Goal: Task Accomplishment & Management: Manage account settings

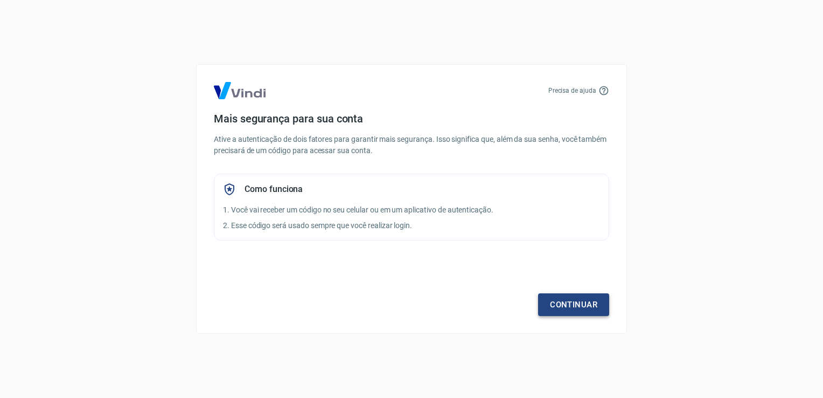
click at [572, 305] on link "Continuar" at bounding box center [573, 304] width 71 height 23
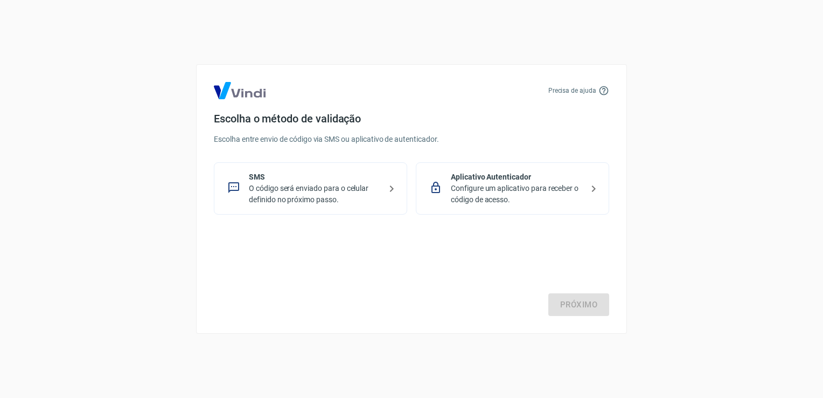
click at [345, 191] on p "O código será enviado para o celular definido no próximo passo." at bounding box center [315, 194] width 132 height 23
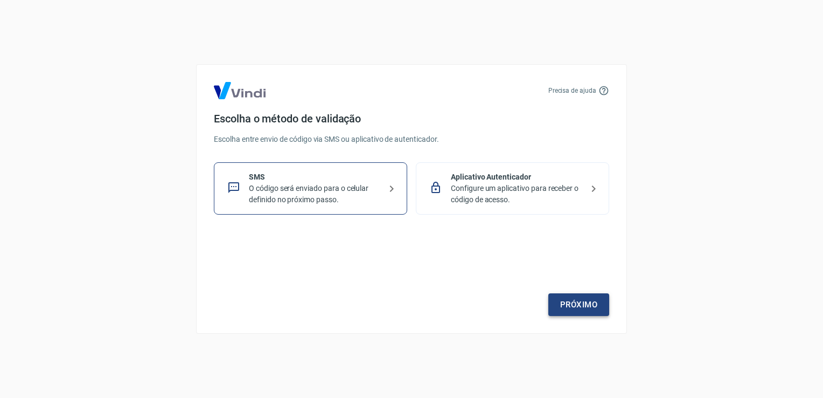
click at [573, 303] on link "Próximo" at bounding box center [578, 304] width 61 height 23
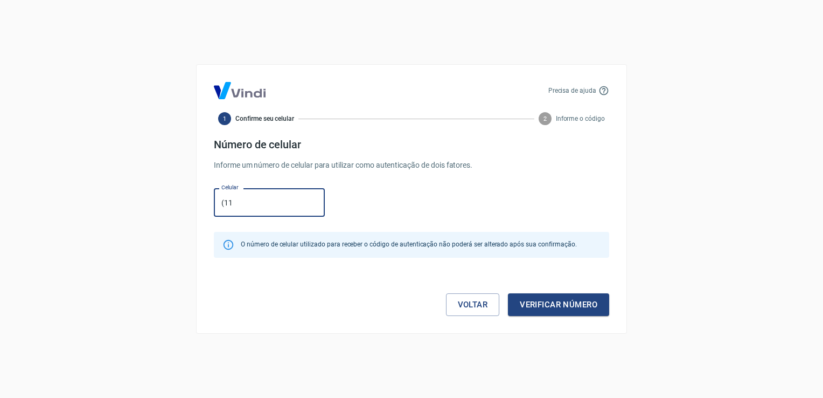
type input "(11) 94443-2503"
click at [568, 307] on button "Verificar número" at bounding box center [558, 304] width 101 height 23
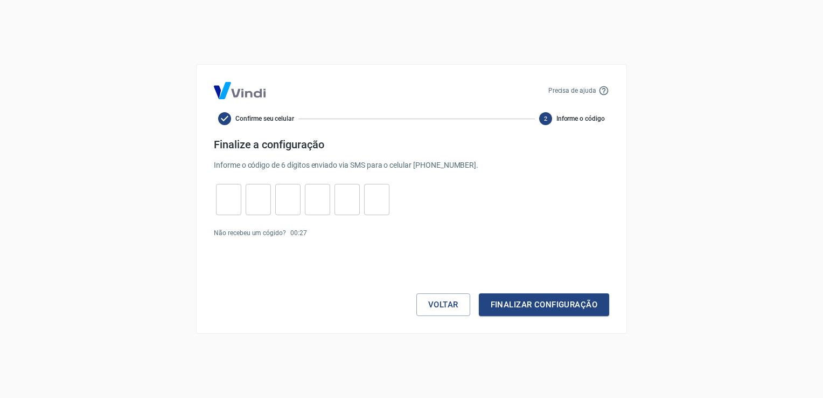
click at [321, 298] on div "Voltar Finalizar configuração" at bounding box center [411, 282] width 395 height 65
click at [342, 233] on link "Enviar novamente" at bounding box center [337, 233] width 52 height 8
click at [349, 271] on div "Voltar Finalizar configuração" at bounding box center [411, 282] width 395 height 65
click at [444, 309] on button "Voltar" at bounding box center [443, 304] width 54 height 23
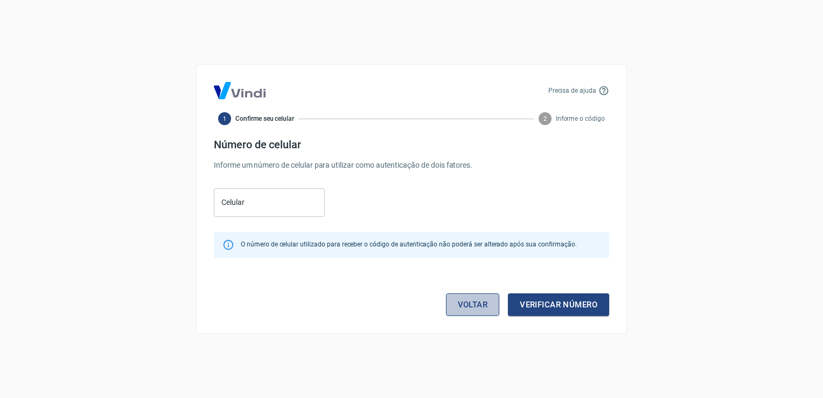
click at [458, 301] on link "Voltar" at bounding box center [473, 304] width 54 height 23
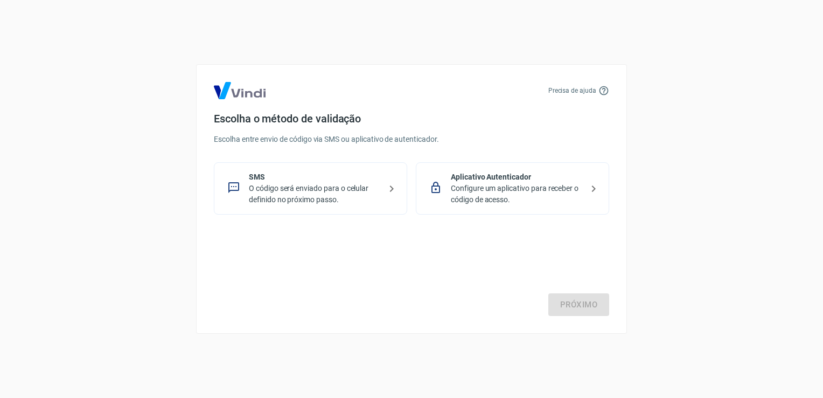
click at [547, 192] on p "Configure um aplicativo para receber o código de acesso." at bounding box center [517, 194] width 132 height 23
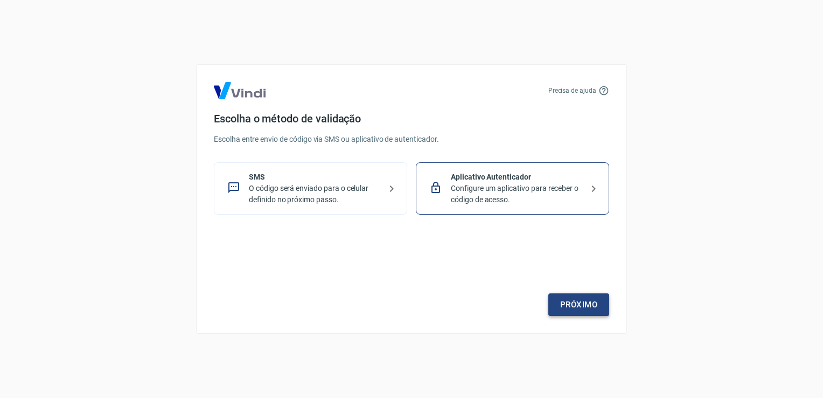
click at [574, 307] on link "Próximo" at bounding box center [578, 304] width 61 height 23
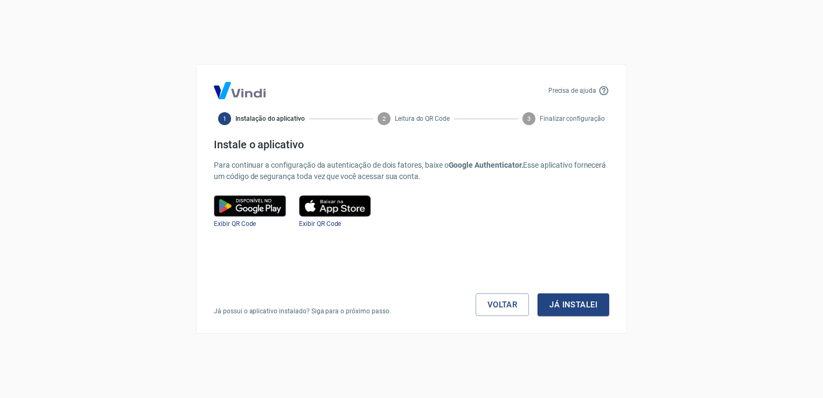
click at [267, 211] on img at bounding box center [250, 206] width 72 height 22
click at [577, 308] on button "Já instalei" at bounding box center [574, 304] width 72 height 23
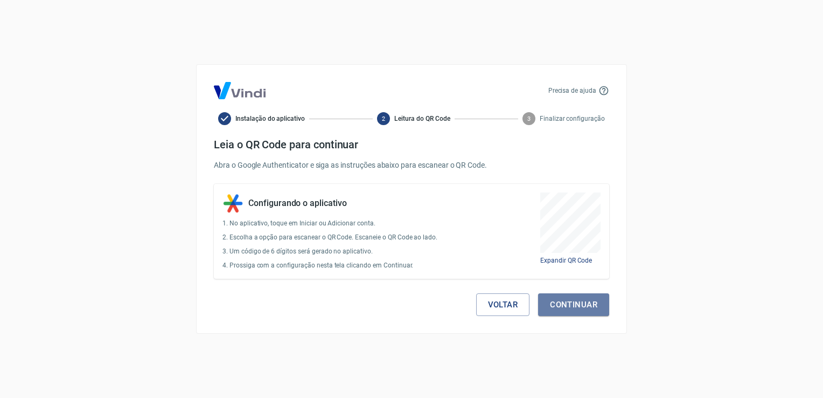
click at [577, 308] on button "Continuar" at bounding box center [573, 304] width 71 height 23
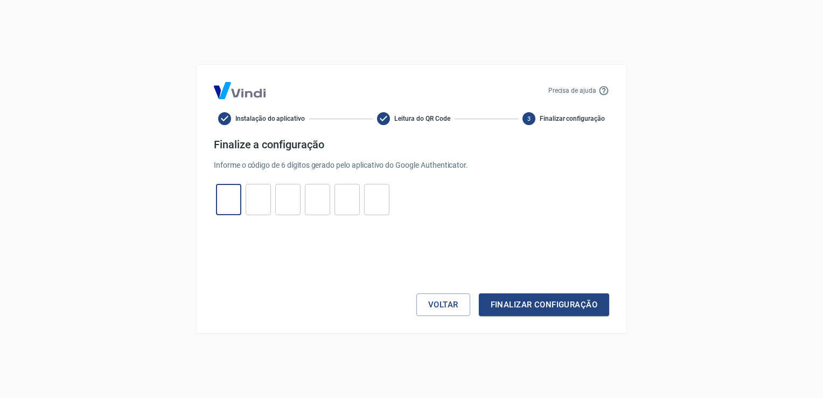
click at [232, 201] on input "tel" at bounding box center [228, 199] width 25 height 23
type input "5"
type input "3"
type input "0"
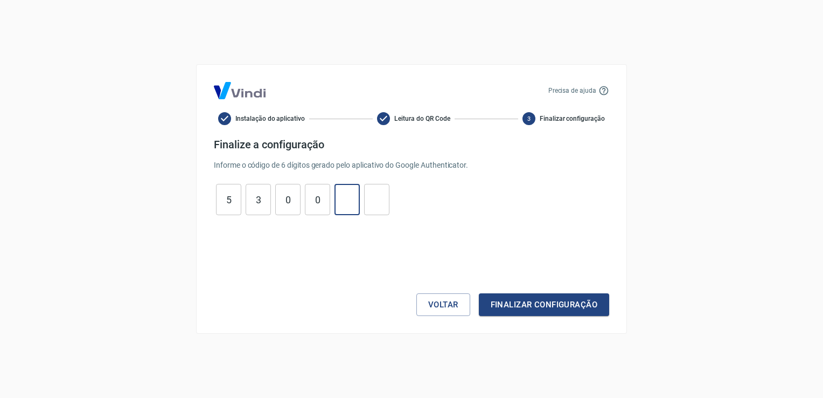
type input "2"
type input "4"
click at [540, 302] on button "Finalizar configuração" at bounding box center [544, 304] width 130 height 23
drag, startPoint x: 224, startPoint y: 199, endPoint x: 491, endPoint y: 200, distance: 267.2
click at [491, 200] on div "5 ​ 3 ​ 0 ​ 0 ​ 2 ​ 4 ​" at bounding box center [411, 199] width 395 height 31
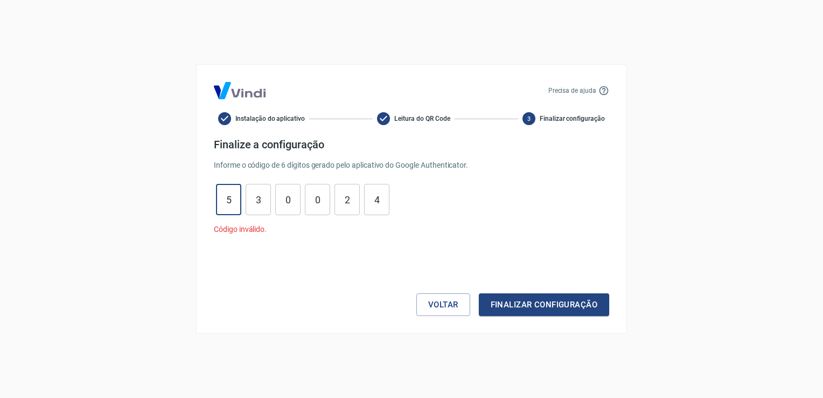
type input "2"
type input "8"
type input "7"
type input "4"
type input "5"
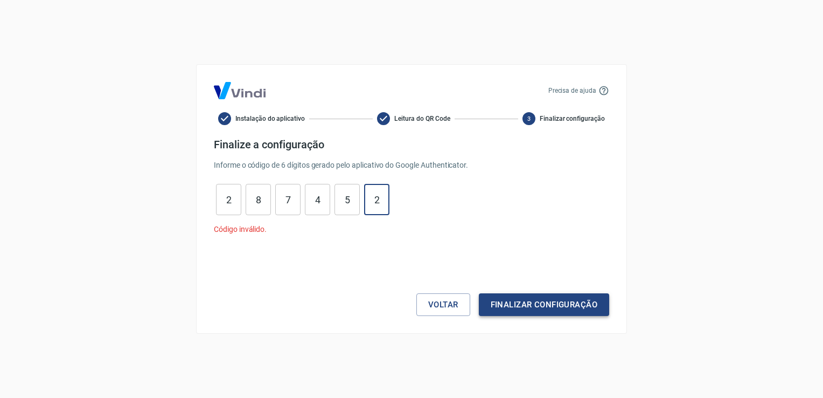
type input "2"
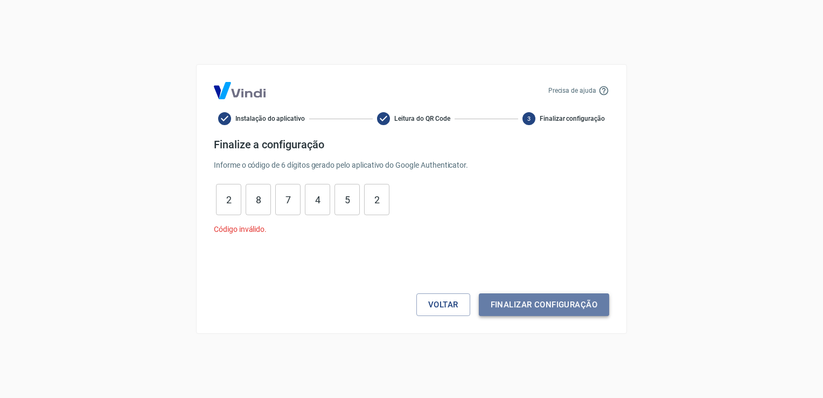
click at [520, 307] on button "Finalizar configuração" at bounding box center [544, 304] width 130 height 23
click at [530, 302] on button "Finalizar configuração" at bounding box center [544, 304] width 130 height 23
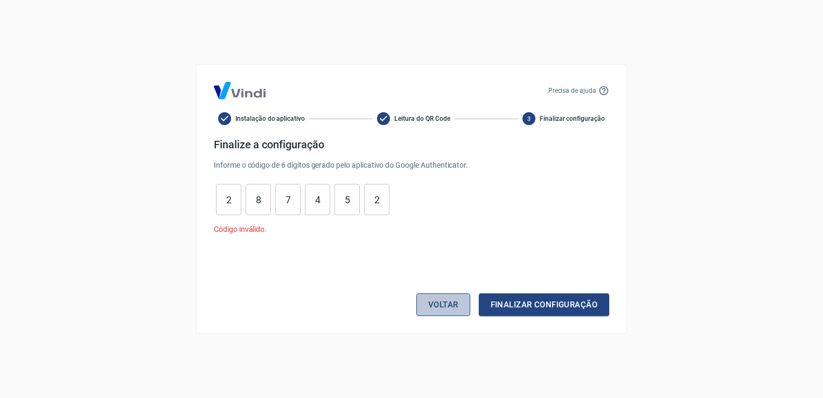
click at [435, 306] on button "Voltar" at bounding box center [443, 304] width 54 height 23
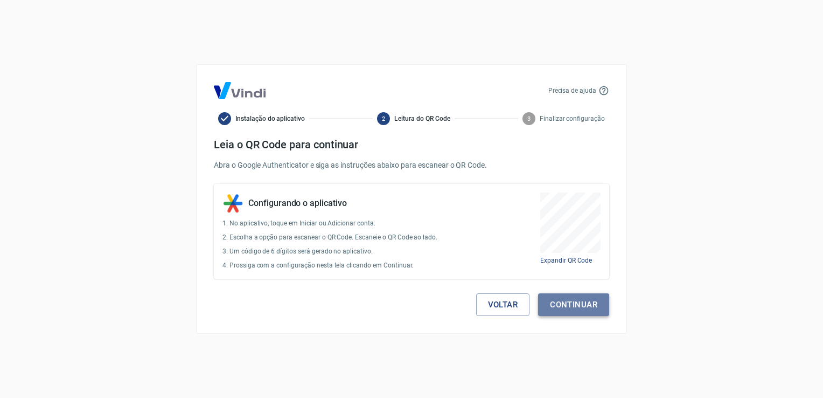
click at [569, 301] on button "Continuar" at bounding box center [573, 304] width 71 height 23
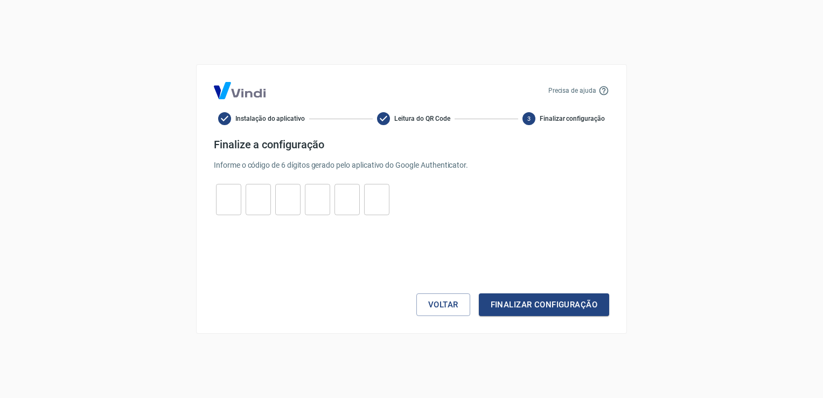
click at [228, 205] on input "tel" at bounding box center [228, 199] width 25 height 23
type input "6"
type input "2"
type input "0"
type input "8"
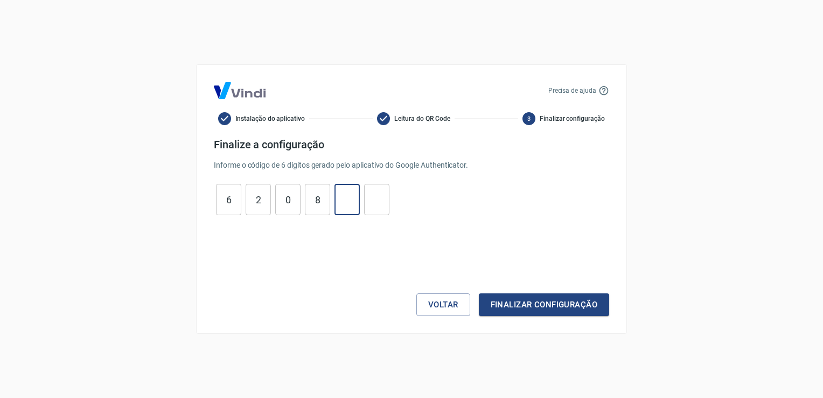
type input "3"
type input "2"
click at [504, 310] on button "Finalizar configuração" at bounding box center [544, 304] width 130 height 23
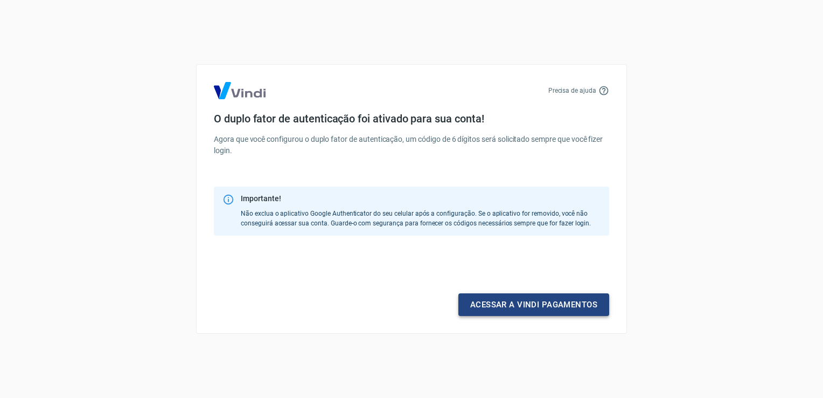
click at [509, 308] on link "Acessar a Vindi pagamentos" at bounding box center [533, 304] width 151 height 23
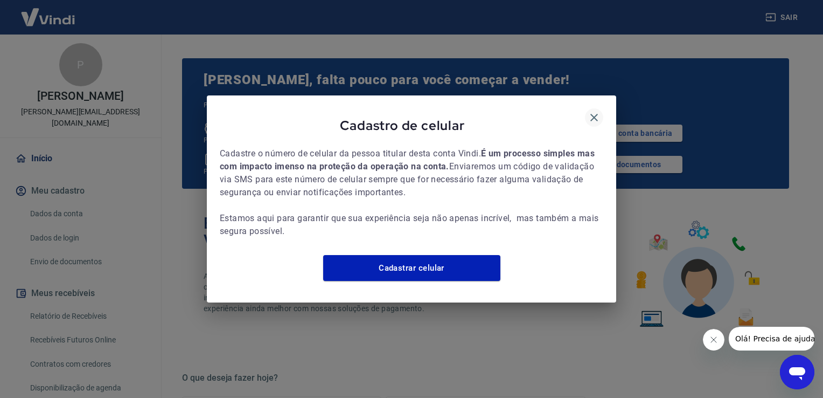
click at [594, 114] on icon "button" at bounding box center [594, 118] width 8 height 8
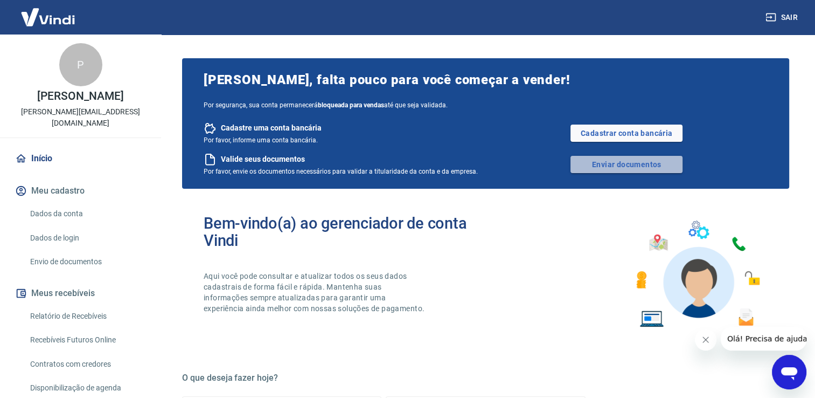
click at [624, 167] on link "Enviar documentos" at bounding box center [626, 164] width 112 height 17
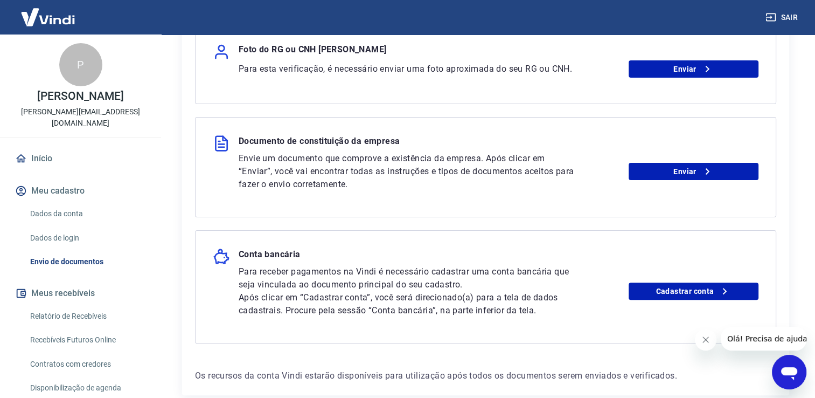
scroll to position [210, 0]
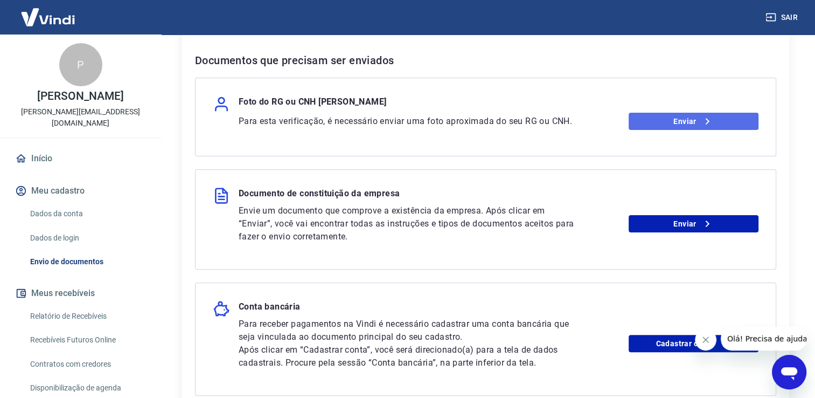
click at [654, 122] on link "Enviar" at bounding box center [694, 121] width 130 height 17
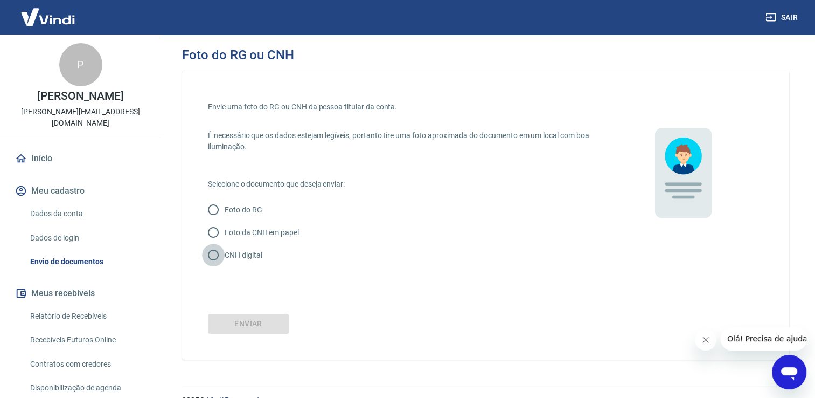
click at [213, 257] on input "CNH digital" at bounding box center [213, 254] width 23 height 23
radio input "true"
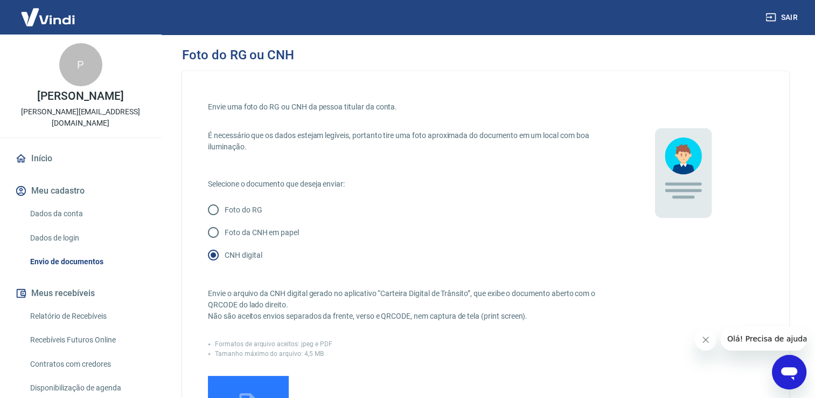
scroll to position [108, 0]
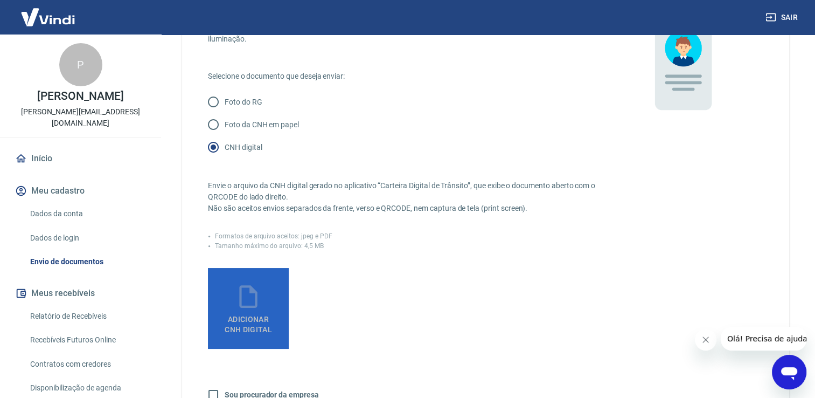
click at [257, 310] on span "Adicionar CNH Digital" at bounding box center [248, 322] width 56 height 24
click at [0, 0] on input "Adicionar CNH Digital" at bounding box center [0, 0] width 0 height 0
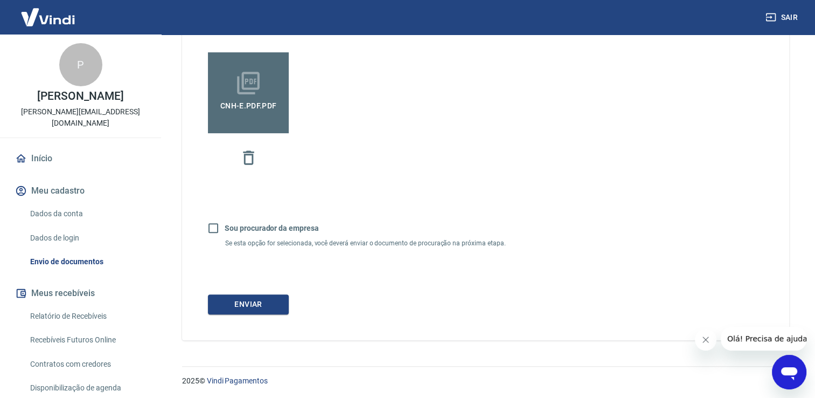
scroll to position [324, 0]
click at [277, 301] on button "Enviar" at bounding box center [248, 304] width 81 height 20
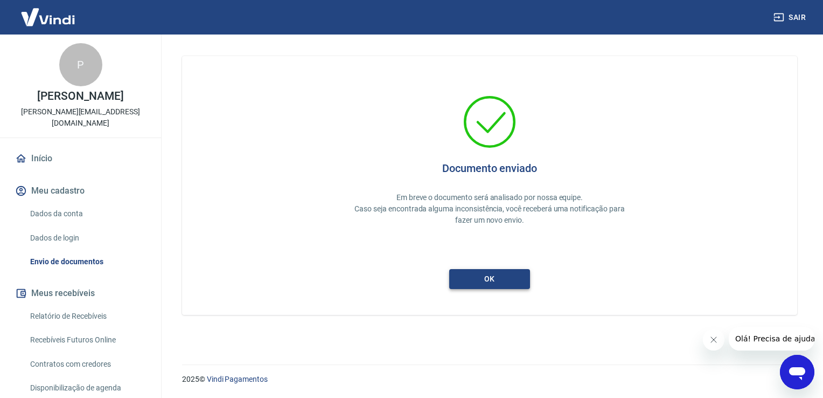
click at [479, 285] on button "ok" at bounding box center [489, 279] width 81 height 20
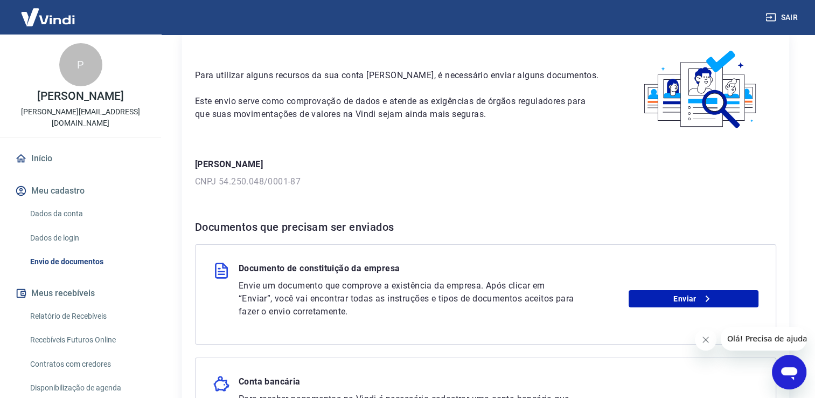
scroll to position [108, 0]
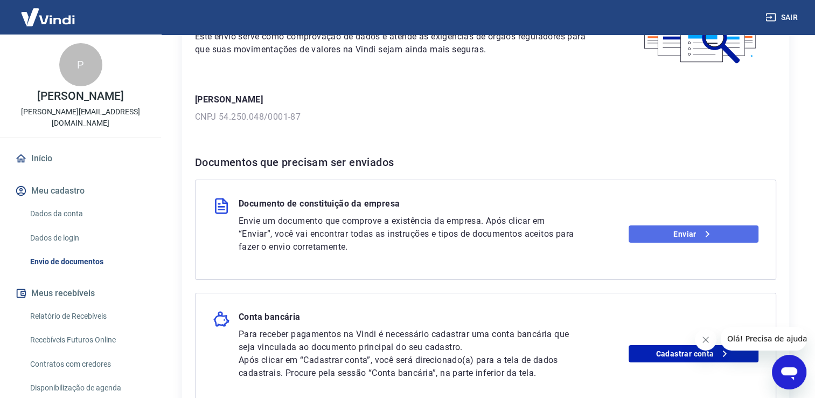
click at [693, 231] on link "Enviar" at bounding box center [694, 233] width 130 height 17
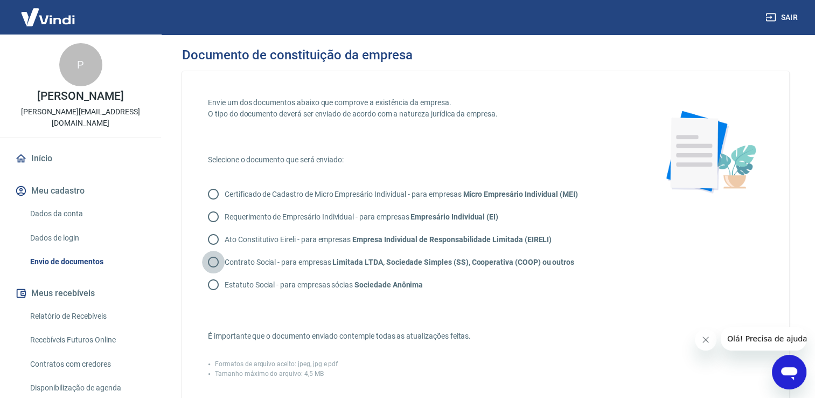
click at [212, 259] on input "Contrato Social - para empresas Limitada LTDA, Sociedade Simples (SS), Cooperat…" at bounding box center [213, 261] width 23 height 23
radio input "true"
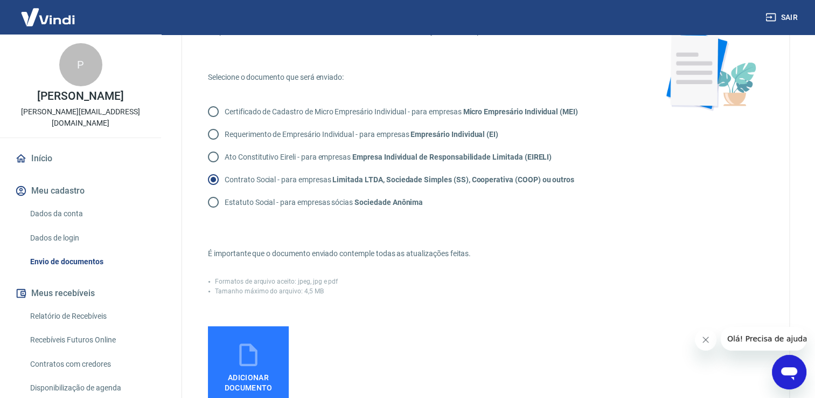
scroll to position [108, 0]
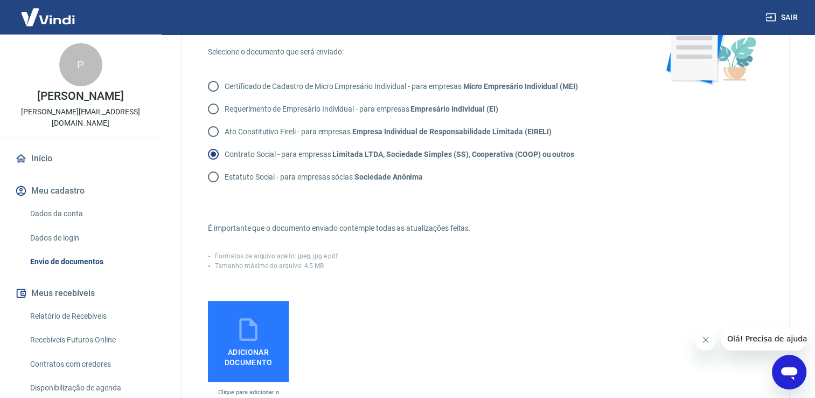
click at [248, 330] on icon at bounding box center [248, 329] width 27 height 27
click at [0, 0] on input "Adicionar documento" at bounding box center [0, 0] width 0 height 0
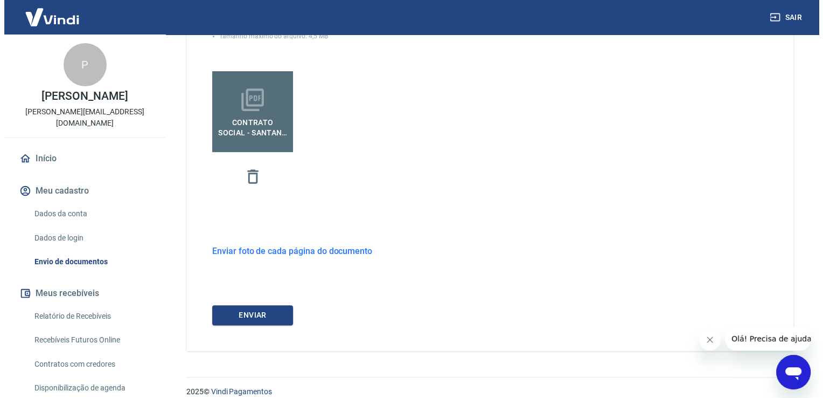
scroll to position [349, 0]
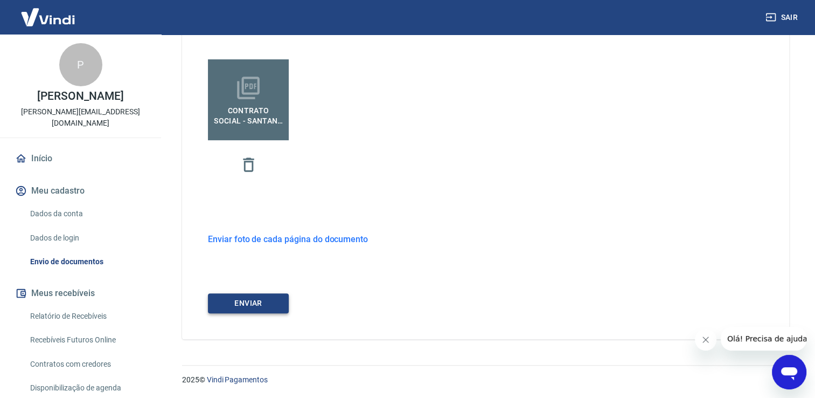
click at [258, 305] on button "ENVIAR" at bounding box center [248, 303] width 81 height 20
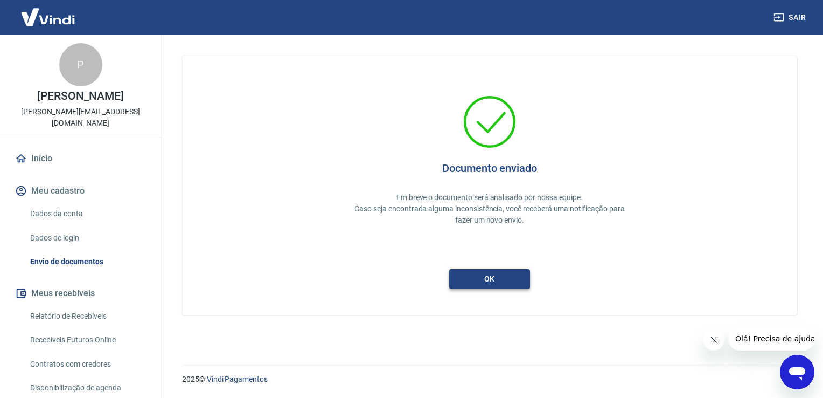
click at [485, 280] on button "ok" at bounding box center [489, 279] width 81 height 20
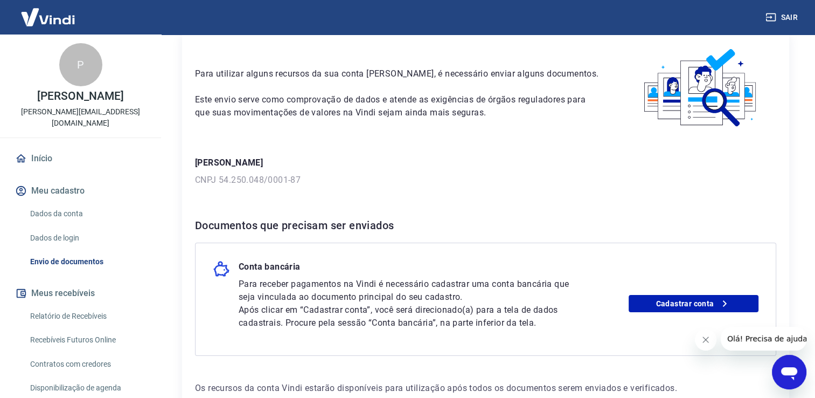
scroll to position [108, 0]
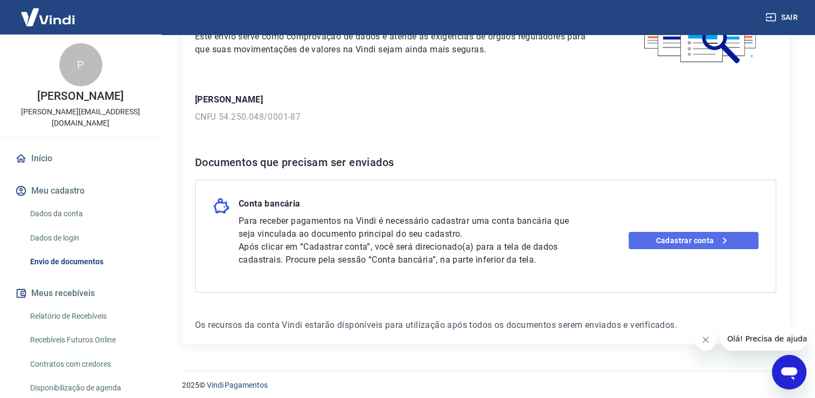
click at [667, 243] on link "Cadastrar conta" at bounding box center [694, 240] width 130 height 17
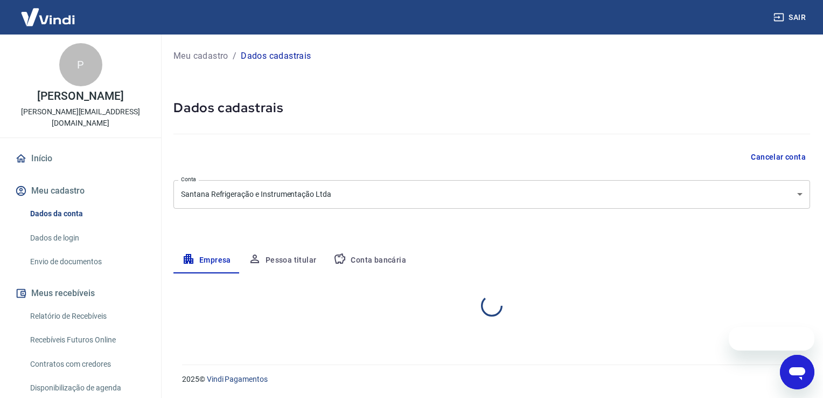
select select "SP"
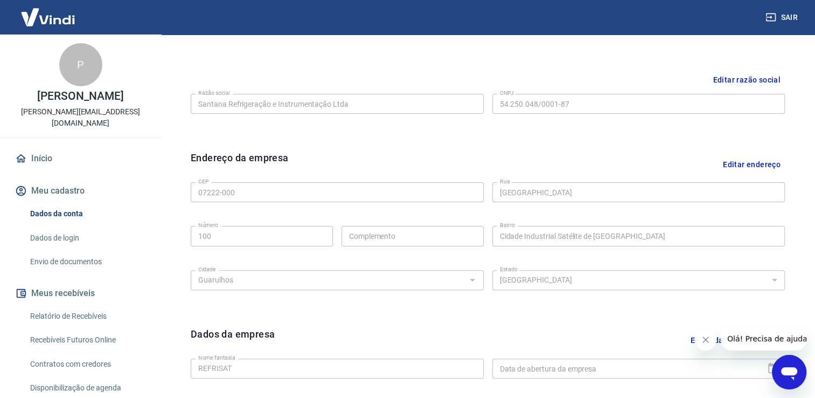
scroll to position [109, 0]
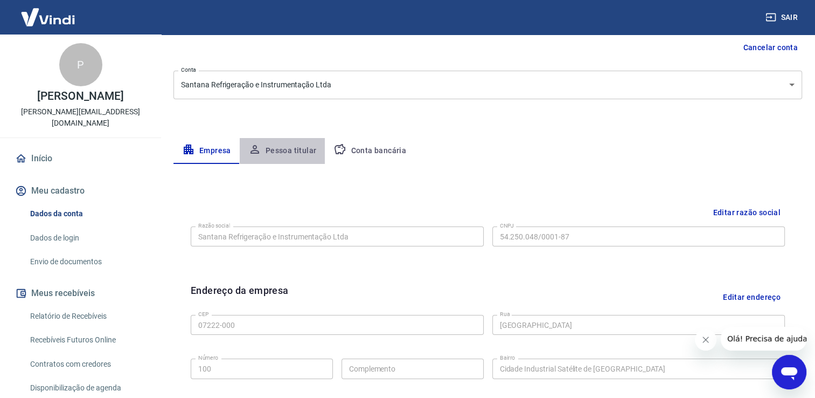
click at [295, 152] on button "Pessoa titular" at bounding box center [283, 151] width 86 height 26
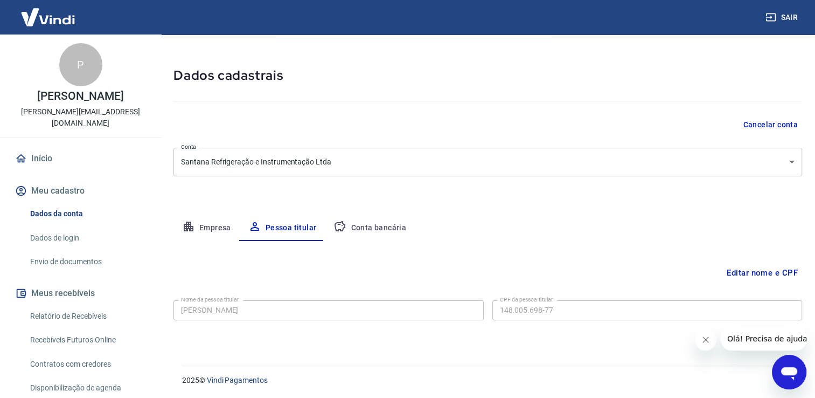
scroll to position [32, 0]
click at [379, 225] on button "Conta bancária" at bounding box center [370, 228] width 90 height 26
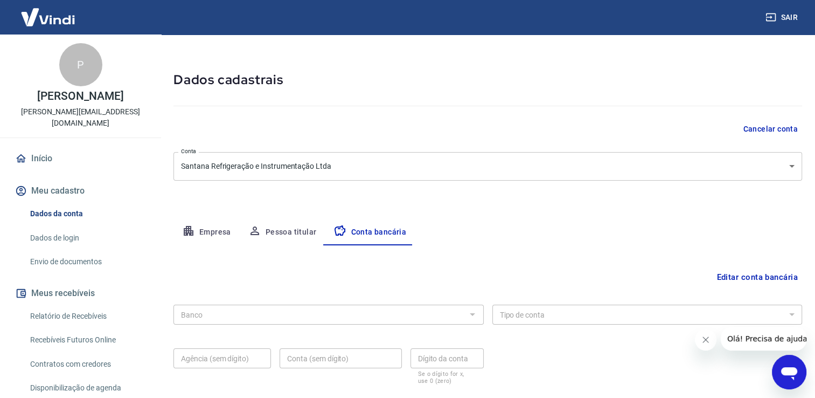
scroll to position [54, 0]
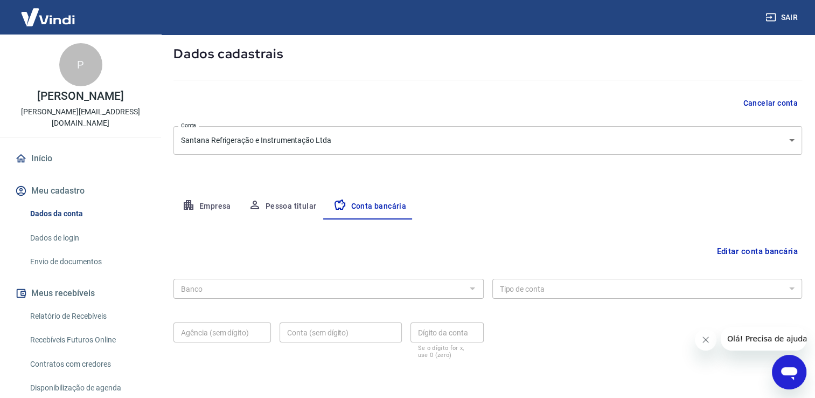
click at [471, 283] on div at bounding box center [472, 288] width 14 height 15
click at [469, 289] on div at bounding box center [472, 288] width 14 height 15
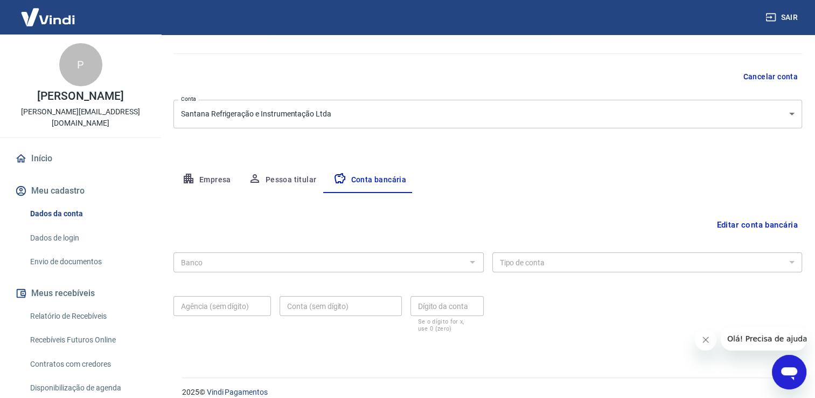
scroll to position [93, 0]
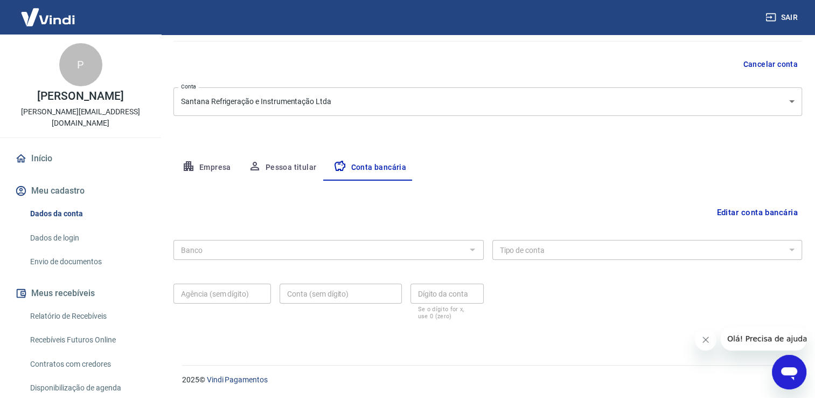
click at [324, 310] on div "Conta (sem dígito) Conta (sem dígito)" at bounding box center [341, 301] width 122 height 36
click at [325, 309] on div "Conta (sem dígito) Conta (sem dígito)" at bounding box center [341, 301] width 122 height 36
click at [224, 241] on div "Banco" at bounding box center [328, 250] width 310 height 20
click at [225, 241] on div "Banco" at bounding box center [328, 250] width 310 height 20
click at [396, 257] on div "Banco" at bounding box center [328, 250] width 310 height 20
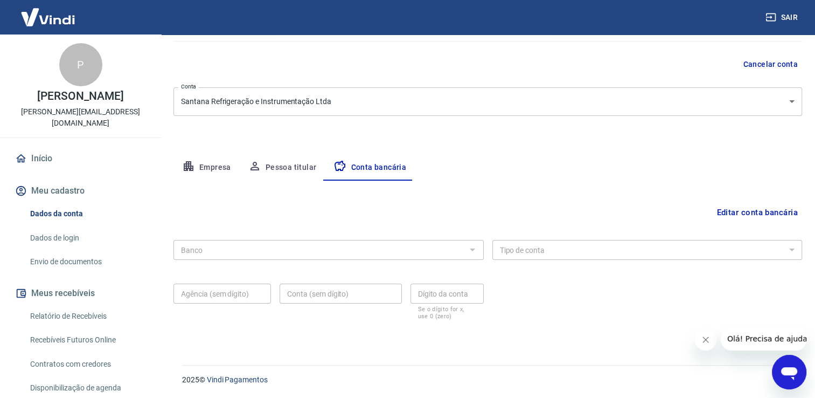
click at [396, 257] on div "Banco" at bounding box center [328, 250] width 310 height 20
click at [470, 251] on div at bounding box center [472, 249] width 14 height 15
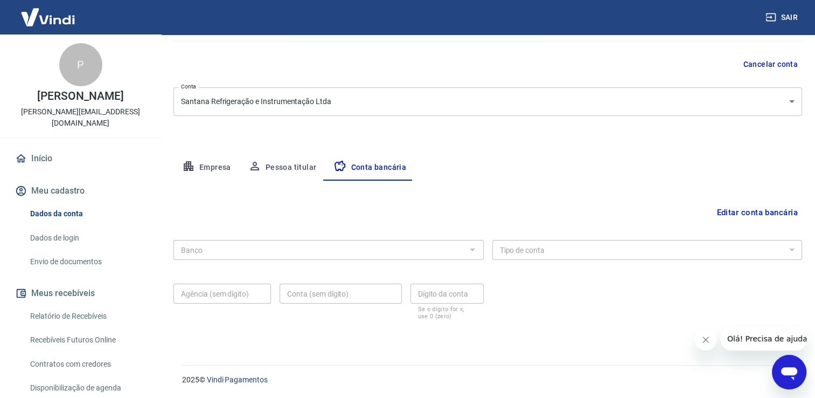
click at [470, 251] on div at bounding box center [472, 249] width 14 height 15
click at [358, 170] on button "Conta bancária" at bounding box center [370, 168] width 90 height 26
click at [227, 168] on button "Empresa" at bounding box center [206, 168] width 66 height 26
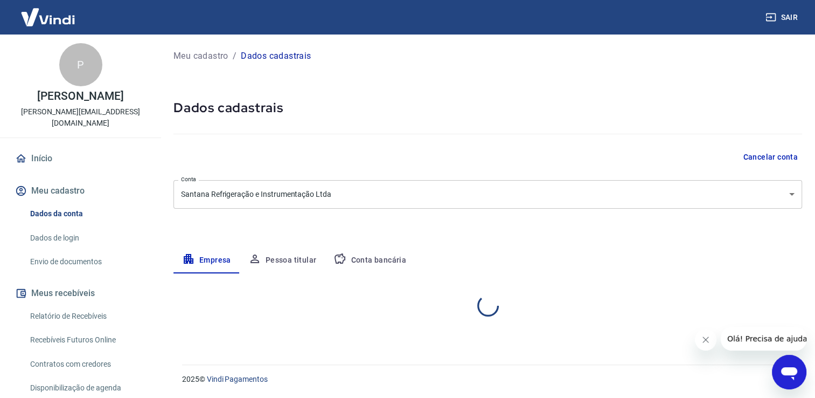
scroll to position [0, 0]
select select "SP"
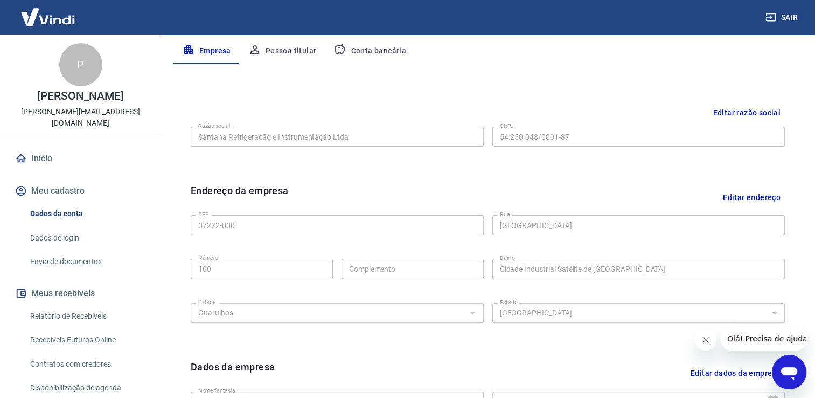
scroll to position [55, 0]
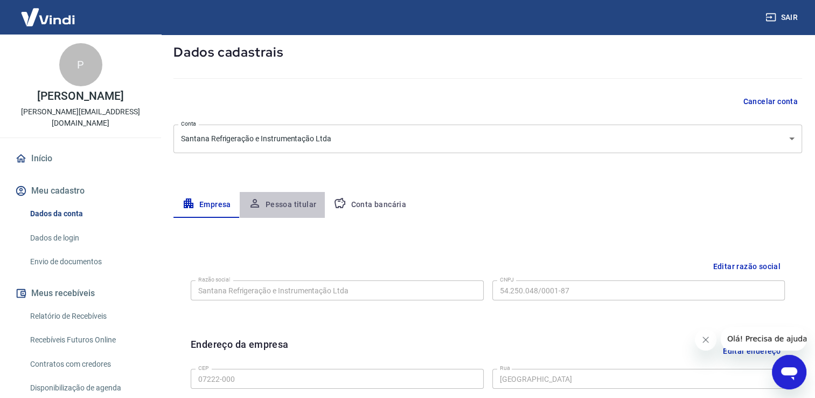
click at [293, 204] on button "Pessoa titular" at bounding box center [283, 205] width 86 height 26
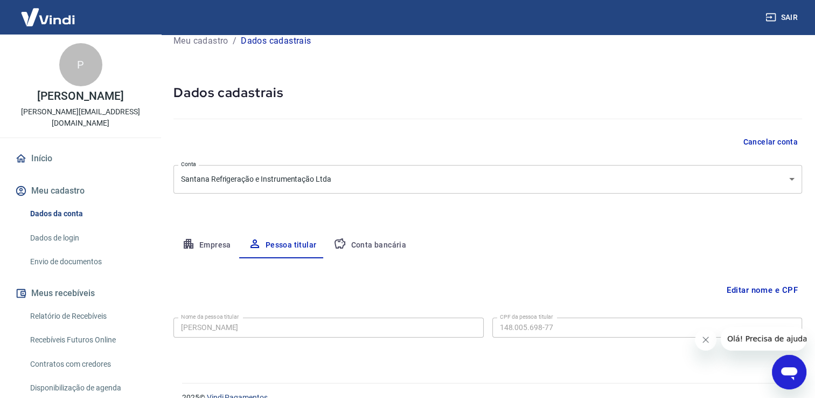
scroll to position [0, 0]
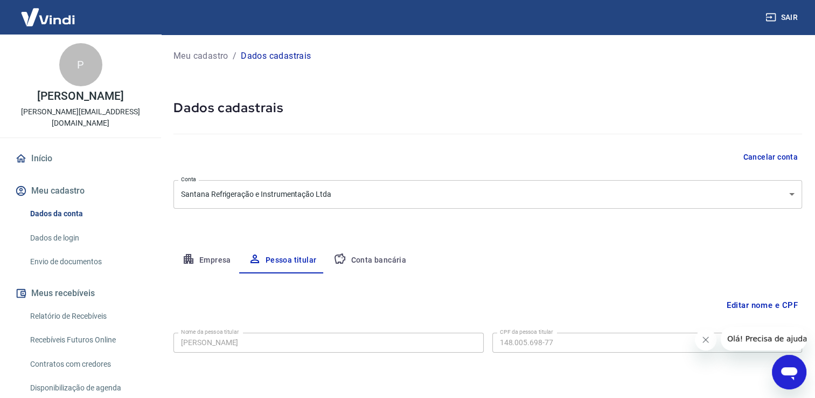
click at [382, 257] on button "Conta bancária" at bounding box center [370, 260] width 90 height 26
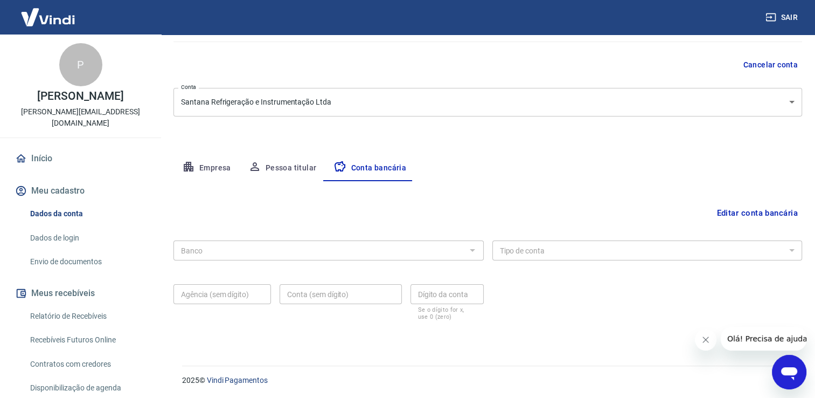
scroll to position [93, 0]
click at [730, 210] on button "Editar conta bancária" at bounding box center [757, 212] width 90 height 20
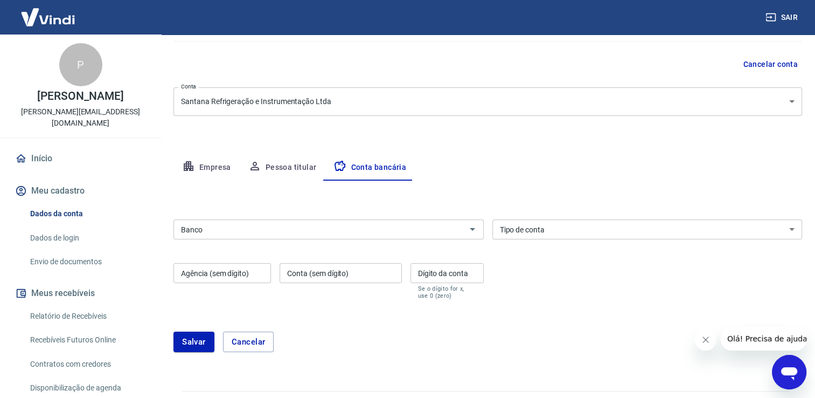
click at [427, 233] on input "Banco" at bounding box center [320, 228] width 286 height 13
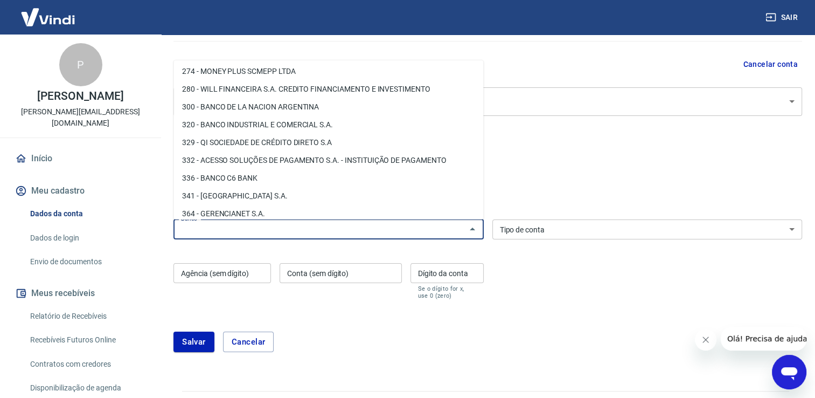
scroll to position [970, 0]
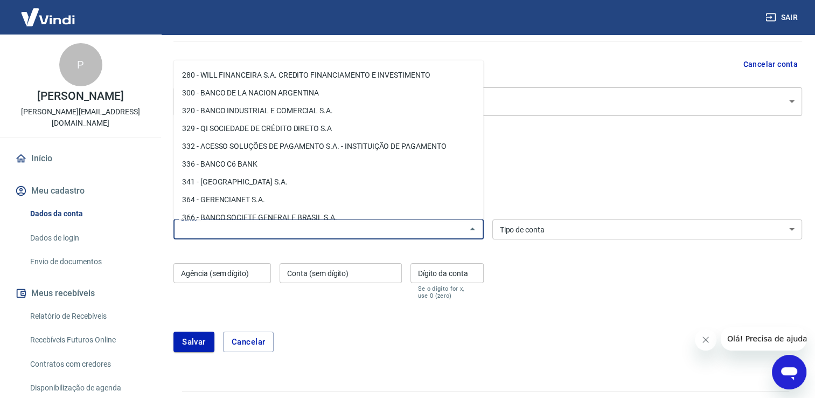
click at [315, 232] on input "Banco" at bounding box center [320, 228] width 286 height 13
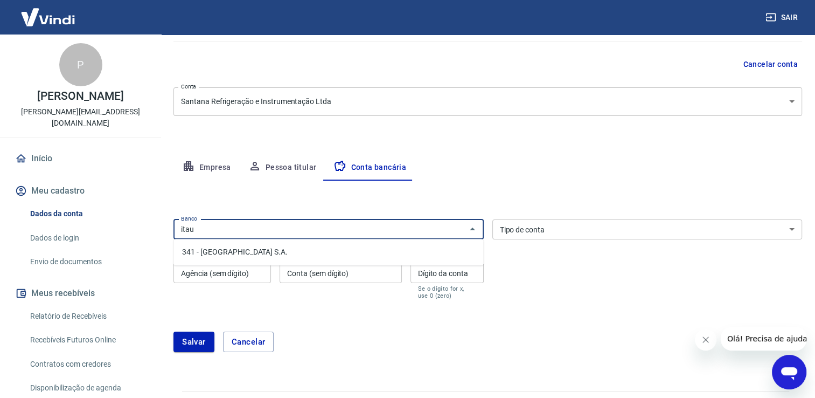
click at [243, 248] on li "341 - ITAÚ UNIBANCO S.A." at bounding box center [328, 252] width 310 height 18
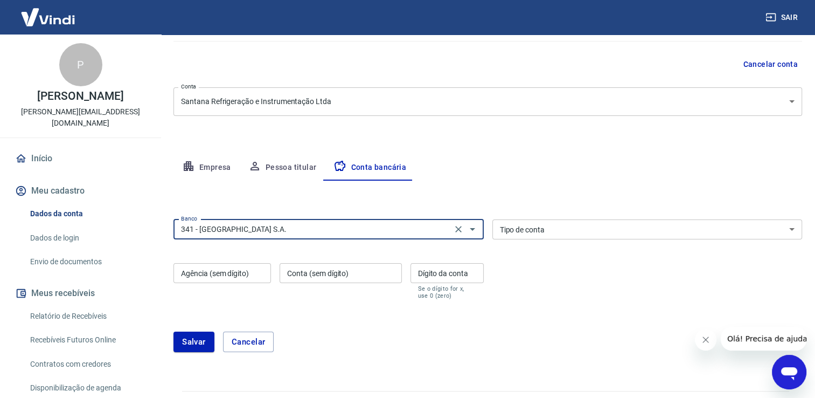
type input "341 - ITAÚ UNIBANCO S.A."
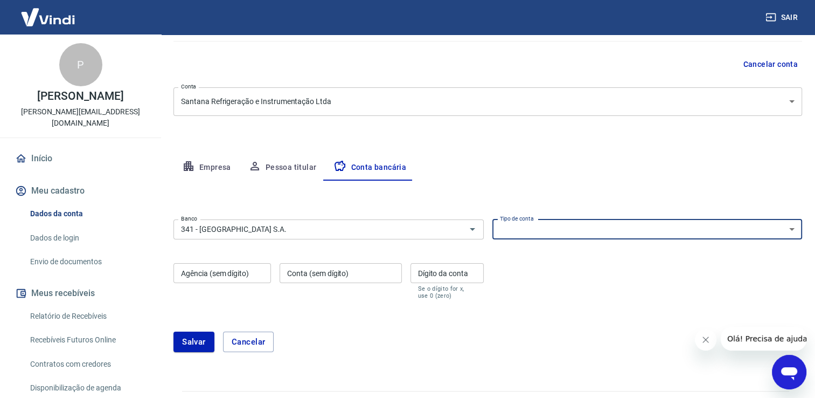
click at [629, 232] on select "Conta Corrente Conta Poupança" at bounding box center [647, 229] width 310 height 20
select select "1"
click at [492, 219] on select "Conta Corrente Conta Poupança" at bounding box center [647, 229] width 310 height 20
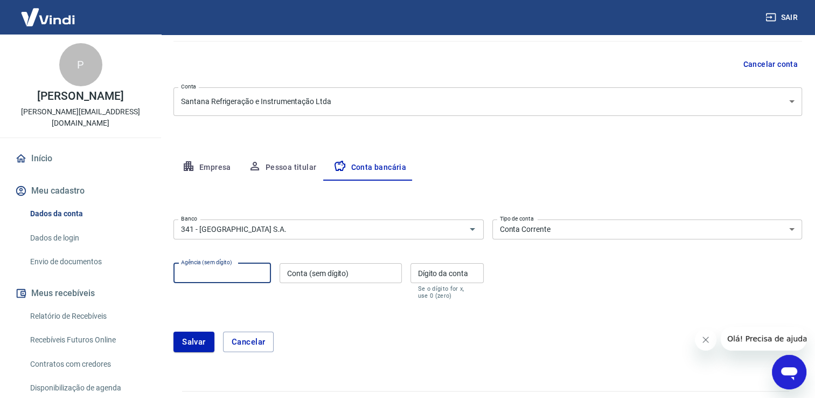
click at [262, 272] on input "Agência (sem dígito)" at bounding box center [221, 273] width 97 height 20
click at [321, 280] on input "Conta (sem dígito)" at bounding box center [341, 273] width 122 height 20
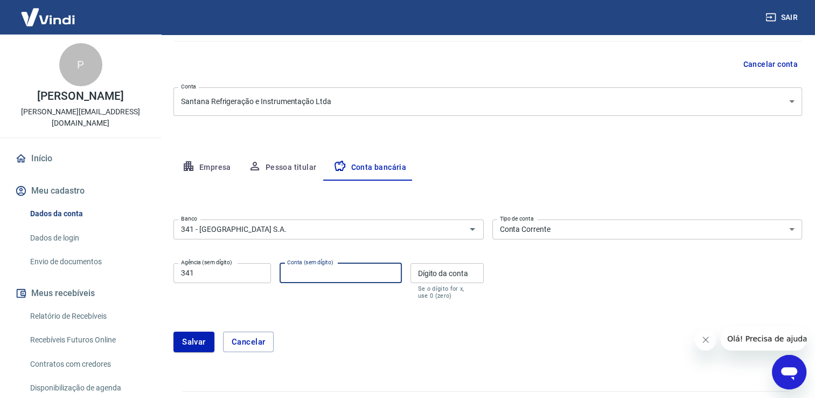
click at [254, 277] on input "341" at bounding box center [221, 273] width 97 height 20
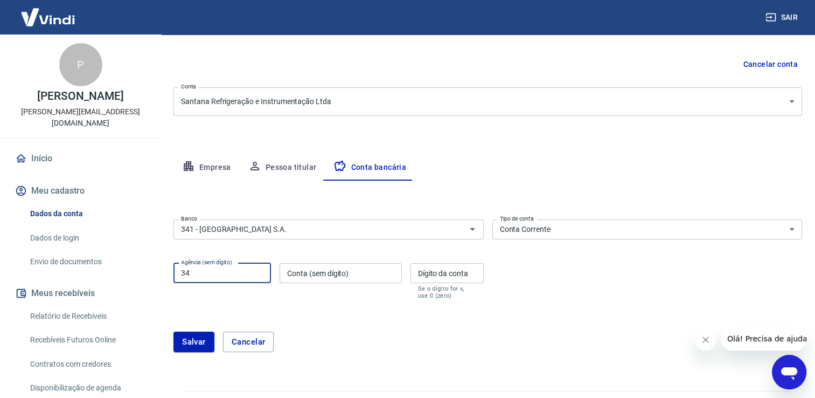
type input "3"
type input "1491"
click at [321, 273] on input "Conta (sem dígito)" at bounding box center [341, 273] width 122 height 20
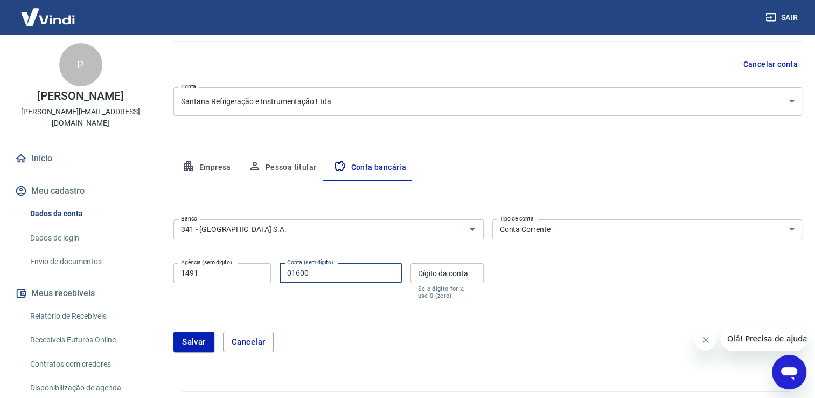
type input "01600"
click at [435, 281] on input "Dígito da conta" at bounding box center [446, 273] width 73 height 20
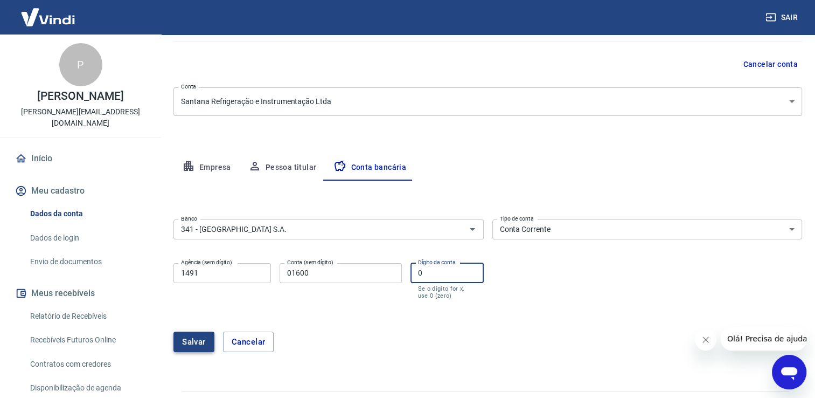
type input "0"
click at [196, 346] on button "Salvar" at bounding box center [193, 341] width 41 height 20
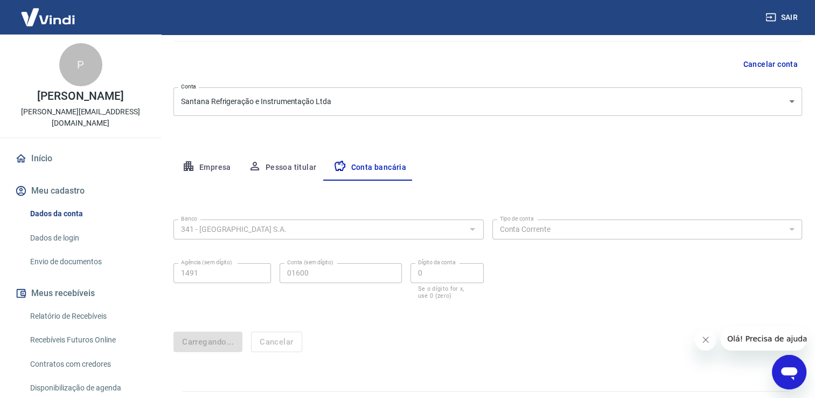
scroll to position [0, 0]
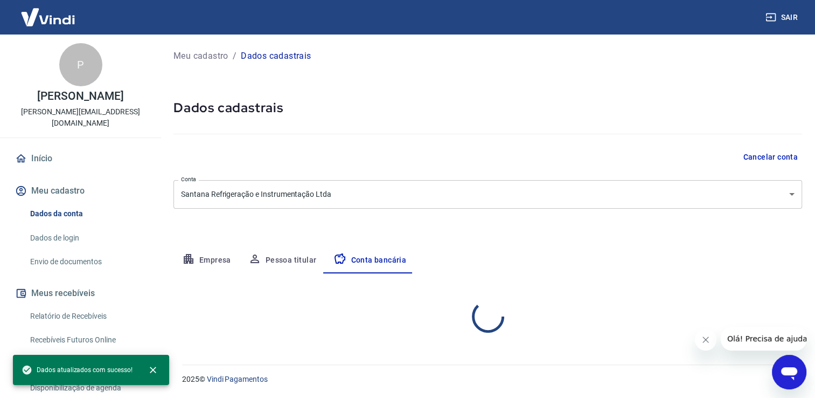
select select "1"
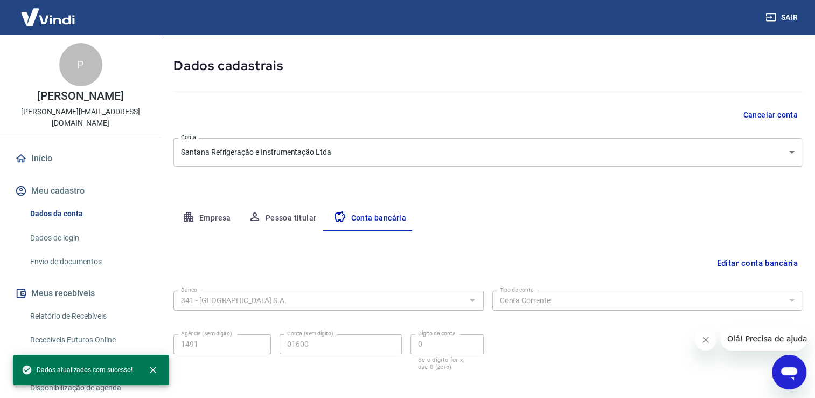
scroll to position [93, 0]
